Goal: Transaction & Acquisition: Purchase product/service

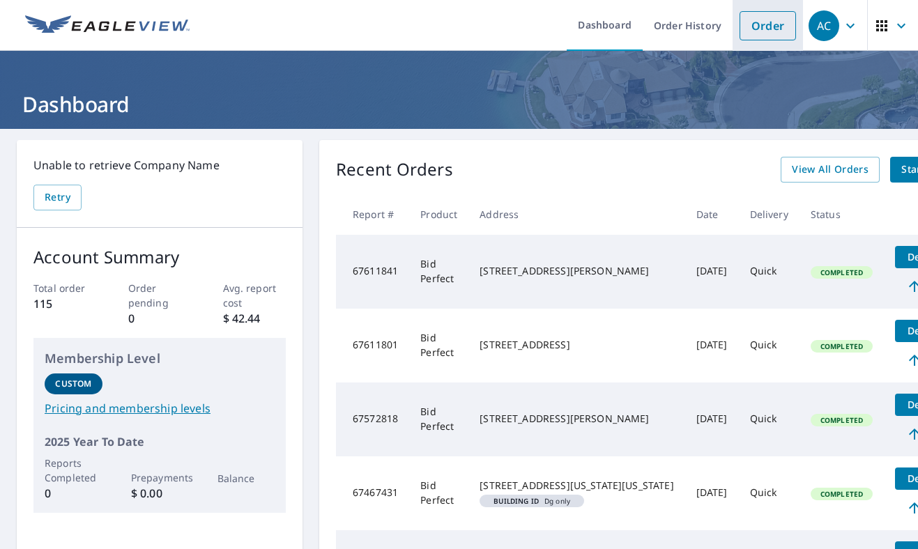
click at [740, 23] on link "Order" at bounding box center [768, 25] width 56 height 29
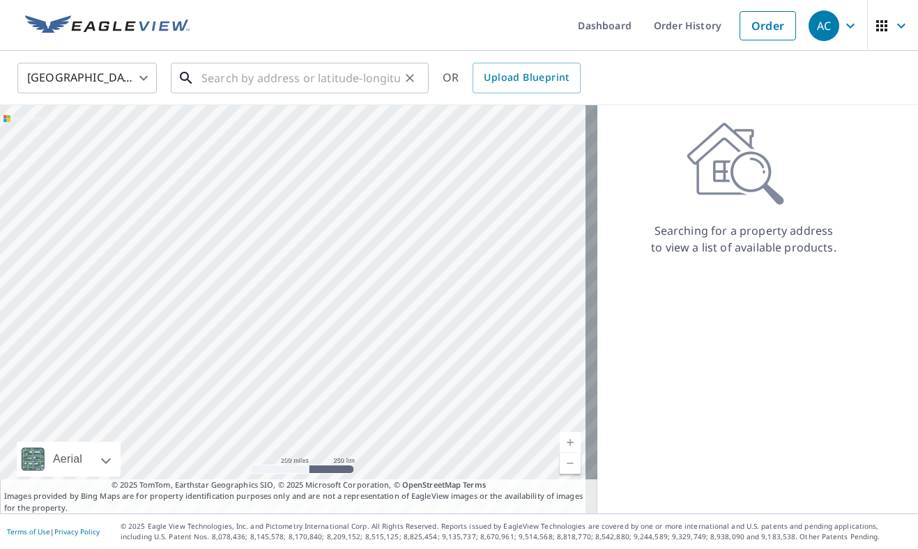
click at [358, 82] on input "text" at bounding box center [300, 78] width 199 height 39
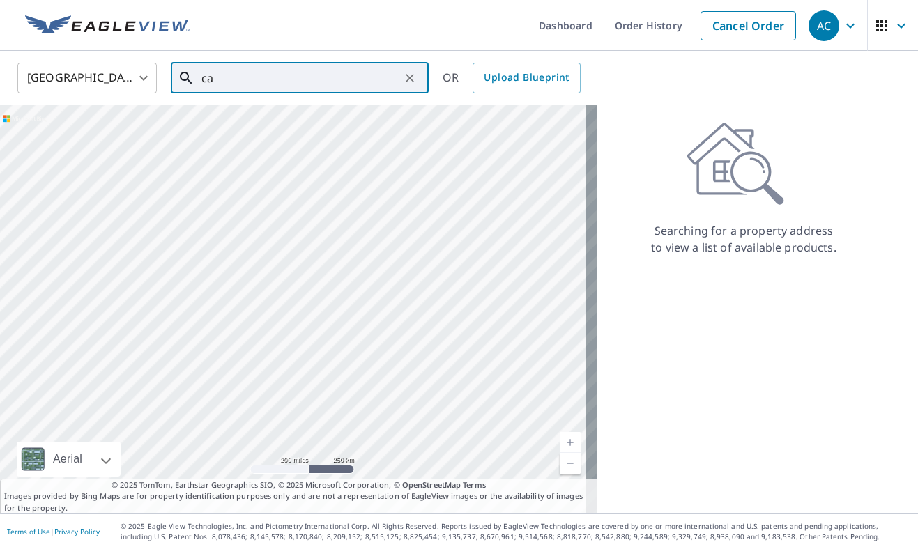
type input "c"
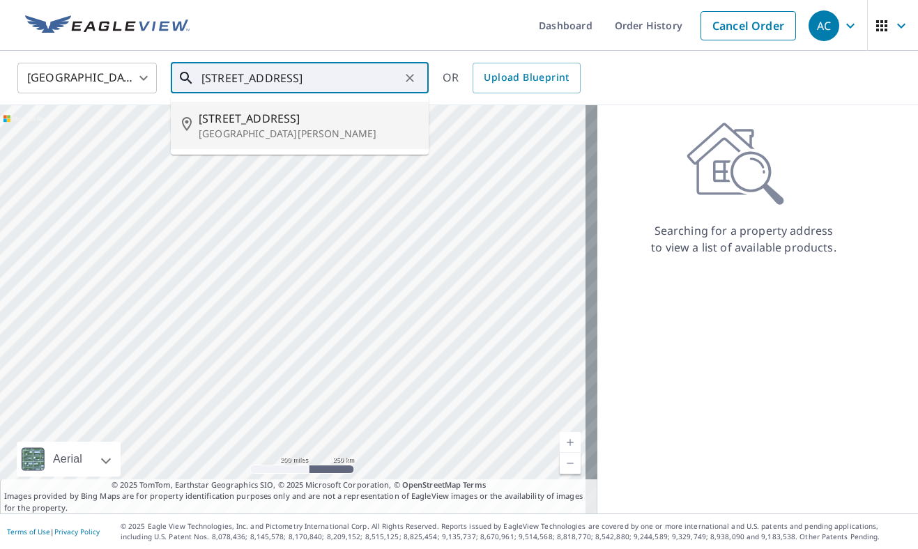
click at [280, 118] on span "[STREET_ADDRESS]" at bounding box center [308, 118] width 219 height 17
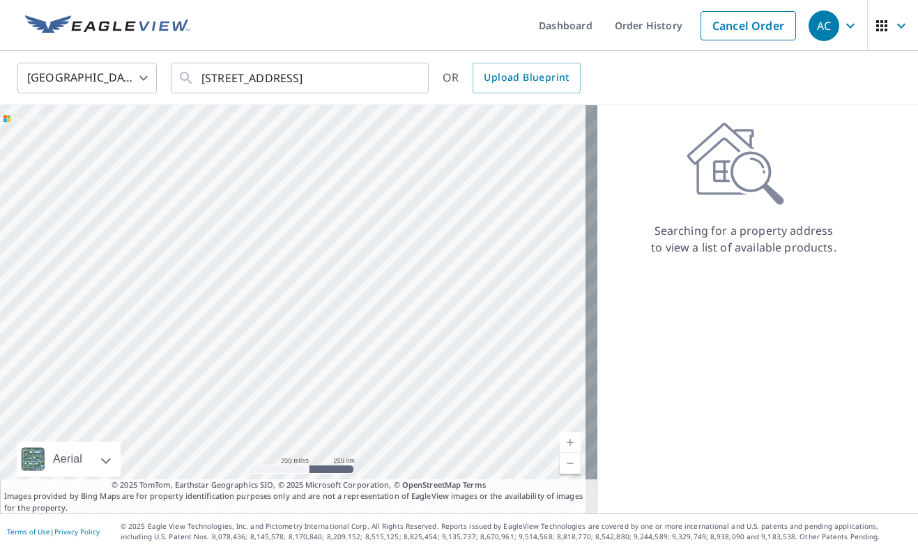
type input "[STREET_ADDRESS][PERSON_NAME]"
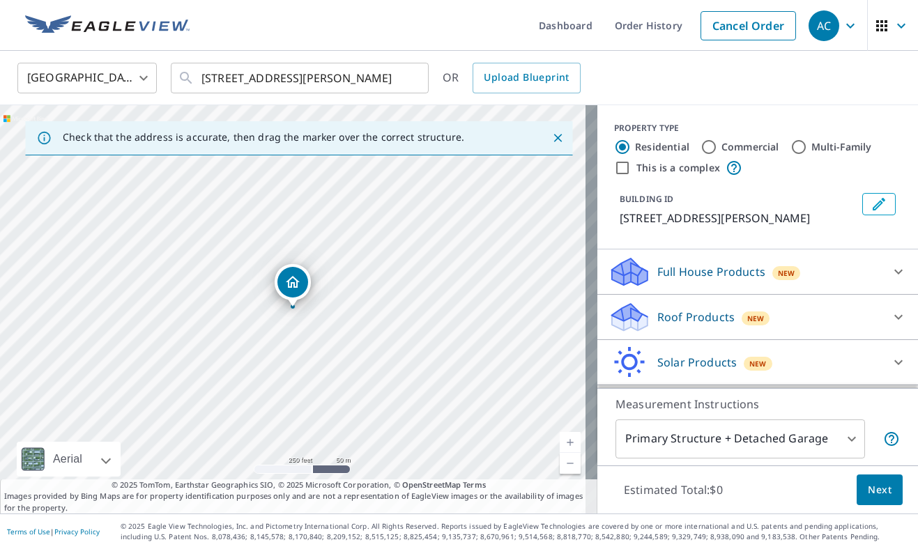
click at [560, 438] on link "Current Level 17, Zoom In" at bounding box center [570, 442] width 21 height 21
click at [560, 438] on link "Current Level 18, Zoom In" at bounding box center [570, 442] width 21 height 21
click at [890, 326] on icon at bounding box center [898, 317] width 17 height 17
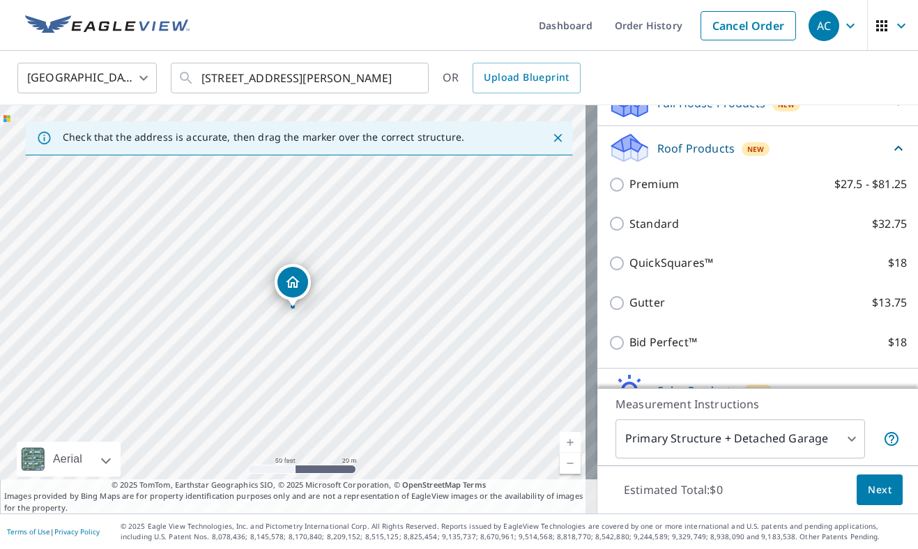
scroll to position [180, 0]
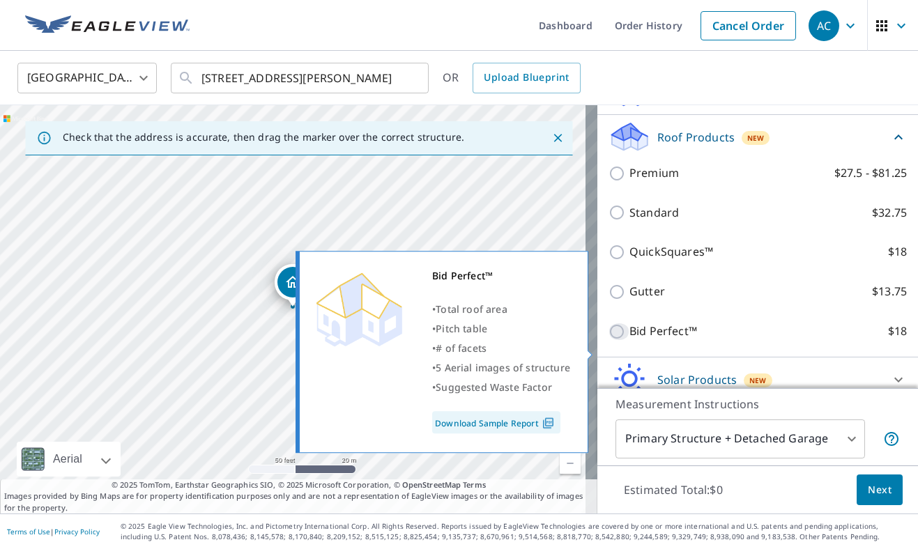
click at [611, 340] on input "Bid Perfect™ $18" at bounding box center [619, 331] width 21 height 17
checkbox input "true"
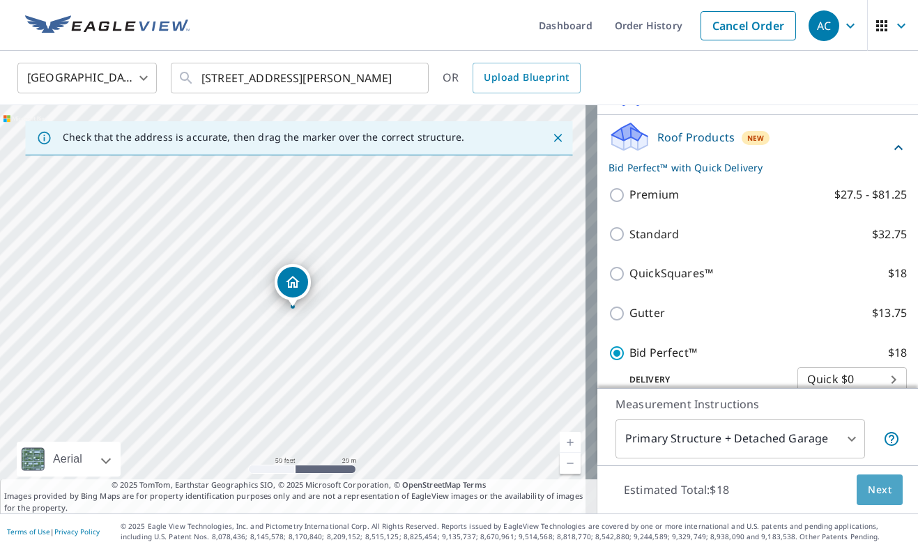
click at [878, 489] on span "Next" at bounding box center [880, 490] width 24 height 17
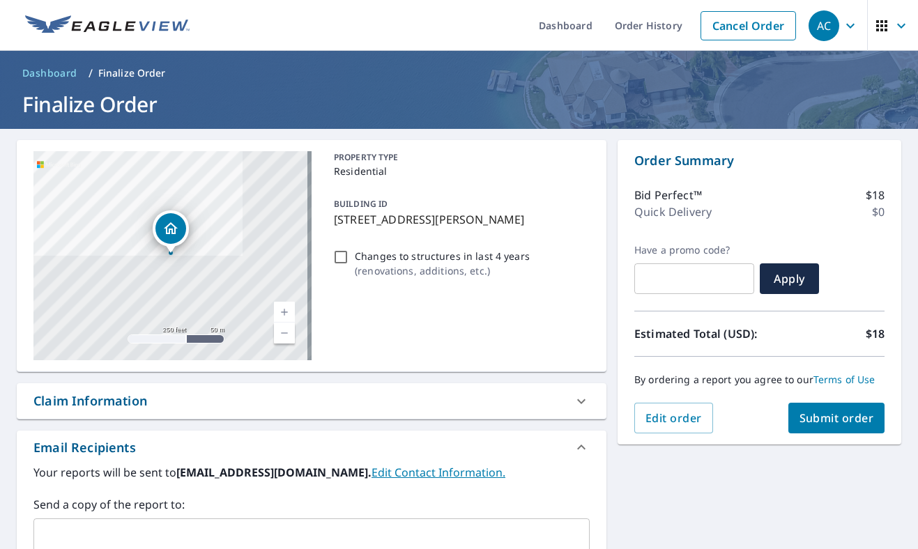
click at [816, 413] on span "Submit order" at bounding box center [837, 418] width 75 height 15
